Goal: Go to known website: Go to known website

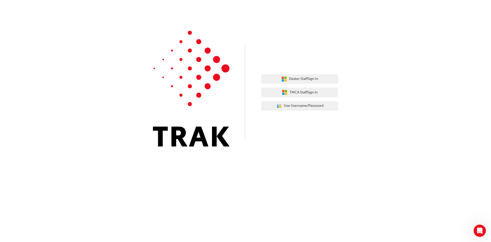
drag, startPoint x: 424, startPoint y: 128, endPoint x: 409, endPoint y: 122, distance: 15.5
click at [424, 128] on div "Dealer Staff Sign In TMCA Staff Sign In User Authentication Icon - Blue Person,…" at bounding box center [245, 77] width 491 height 154
click at [308, 92] on span "TMCA Staff Sign In" at bounding box center [304, 93] width 28 height 6
click at [316, 165] on div "Dealer Staff Sign In TMCA Staff Sign In User Authentication Icon - Blue Person,…" at bounding box center [245, 121] width 491 height 242
click at [310, 92] on span "TMCA Staff Sign In" at bounding box center [304, 93] width 28 height 6
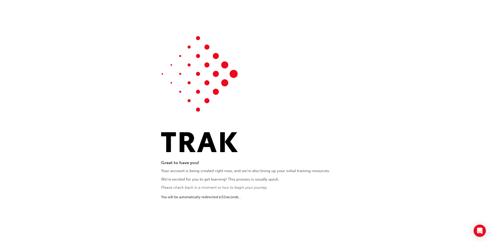
click at [198, 191] on div "Great to have you! Your account is being created right now, and we're also lini…" at bounding box center [245, 120] width 169 height 169
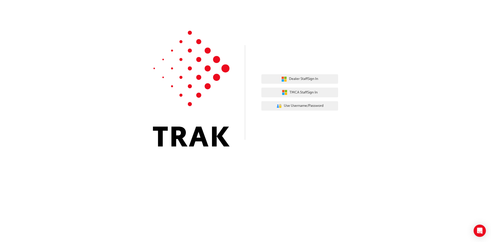
drag, startPoint x: 371, startPoint y: 141, endPoint x: 368, endPoint y: 143, distance: 2.9
click at [370, 146] on div "Dealer Staff Sign In TMCA Staff Sign In User Authentication Icon - Blue Person,…" at bounding box center [245, 77] width 491 height 154
